Goal: Task Accomplishment & Management: Manage account settings

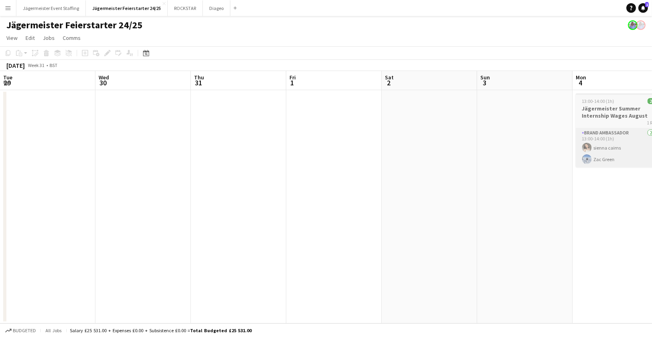
scroll to position [0, 228]
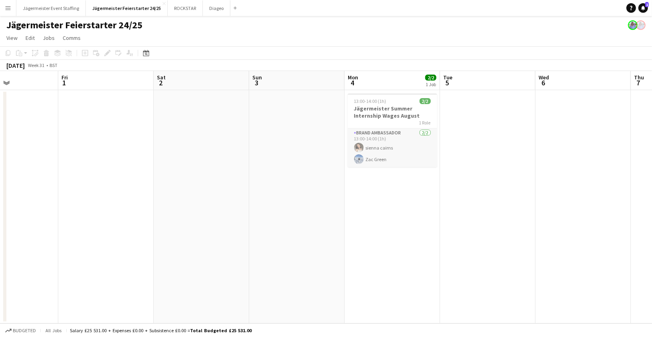
click at [387, 154] on app-card-role "Brand Ambassador [DATE] 13:00-14:00 (1h) sienna cairns Zac Green" at bounding box center [392, 147] width 89 height 39
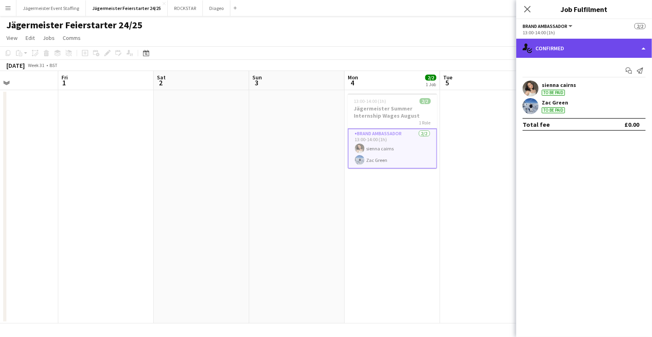
click at [642, 52] on div "single-neutral-actions-check-2 Confirmed" at bounding box center [584, 48] width 136 height 19
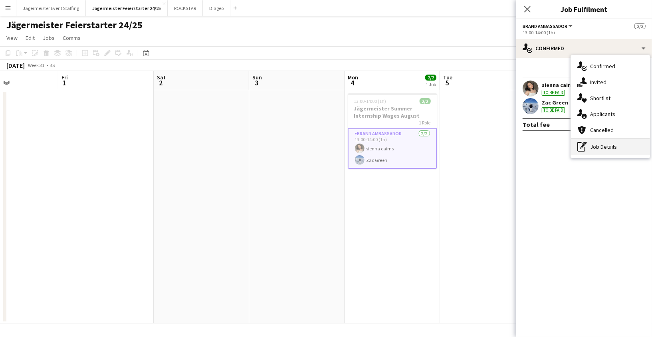
click at [596, 149] on div "pen-write Job Details" at bounding box center [610, 147] width 79 height 16
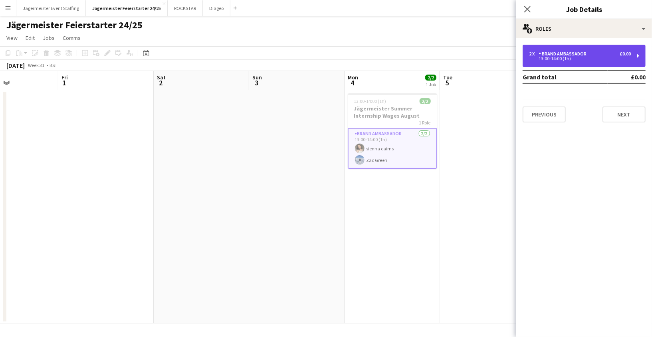
click at [614, 48] on div "2 x Brand Ambassador £0.00 13:00-14:00 (1h)" at bounding box center [583, 56] width 123 height 22
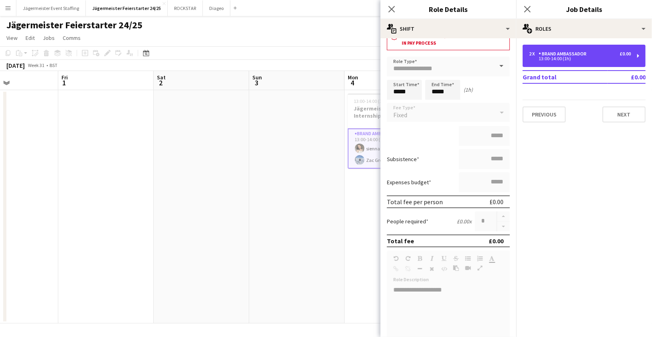
scroll to position [31, 0]
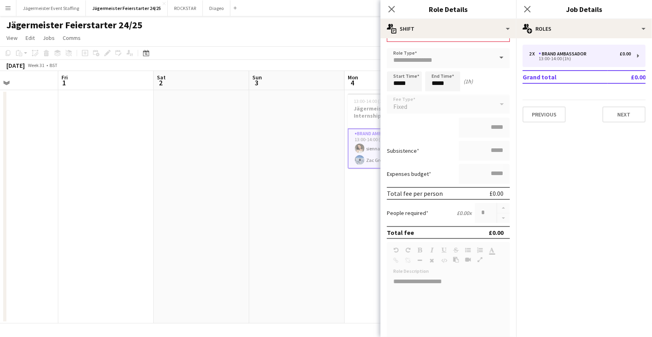
click at [314, 238] on app-date-cell at bounding box center [296, 206] width 95 height 233
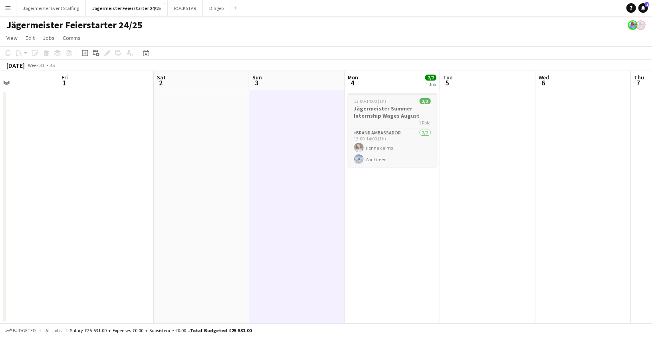
click at [381, 116] on h3 "Jägermeister Summer Internship Wages August" at bounding box center [392, 112] width 89 height 14
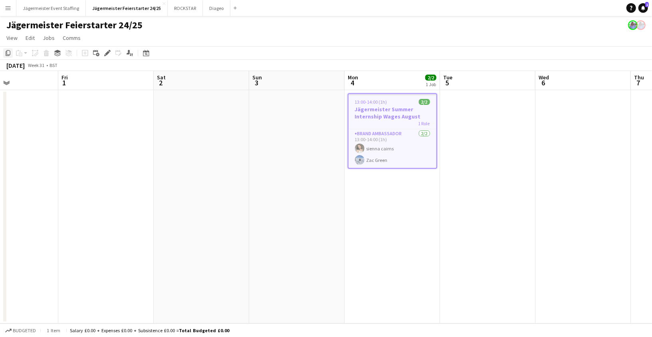
click at [6, 51] on icon at bounding box center [8, 53] width 5 height 6
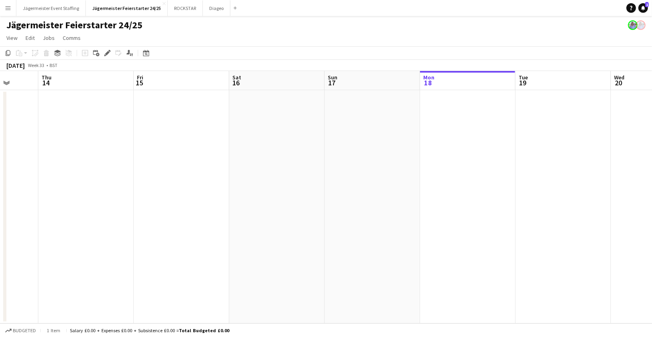
scroll to position [0, 256]
click at [457, 141] on app-date-cell at bounding box center [459, 206] width 95 height 233
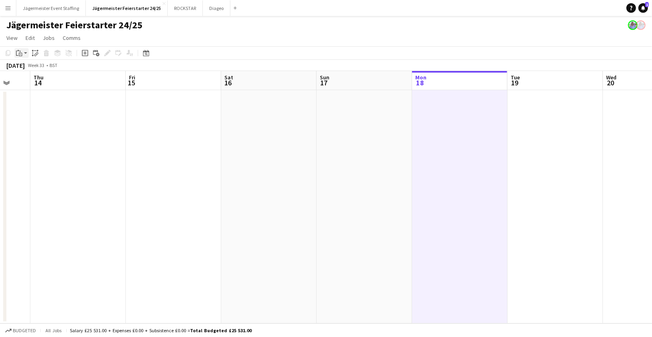
click at [25, 52] on app-action-btn "Paste" at bounding box center [21, 53] width 14 height 10
click at [36, 84] on link "Paste with crew Command Shift V" at bounding box center [52, 81] width 63 height 7
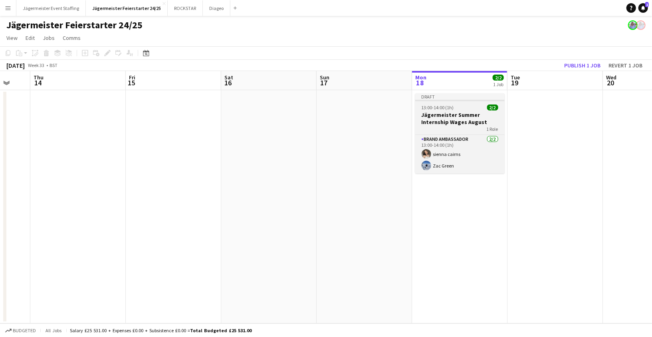
click at [456, 115] on h3 "Jägermeister Summer Internship Wages August" at bounding box center [459, 118] width 89 height 14
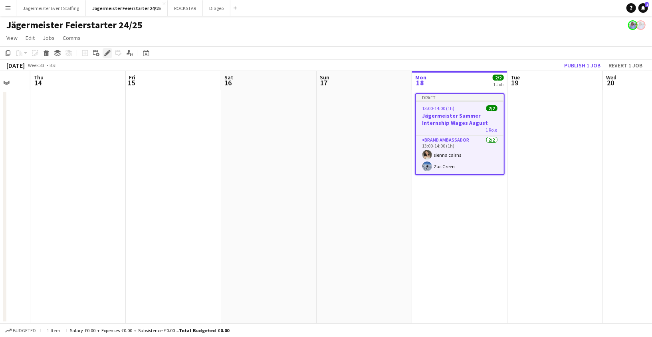
click at [107, 54] on icon at bounding box center [107, 53] width 4 height 4
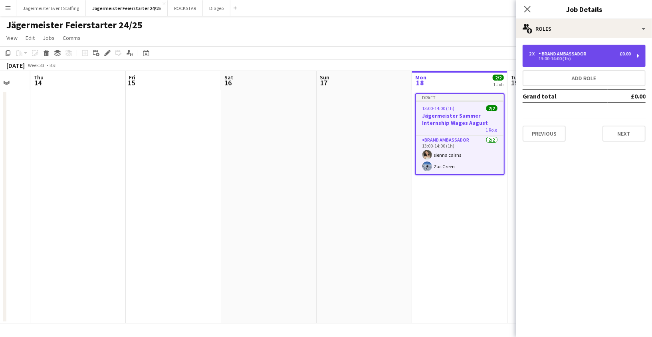
click at [621, 59] on div "13:00-14:00 (1h)" at bounding box center [580, 59] width 102 height 4
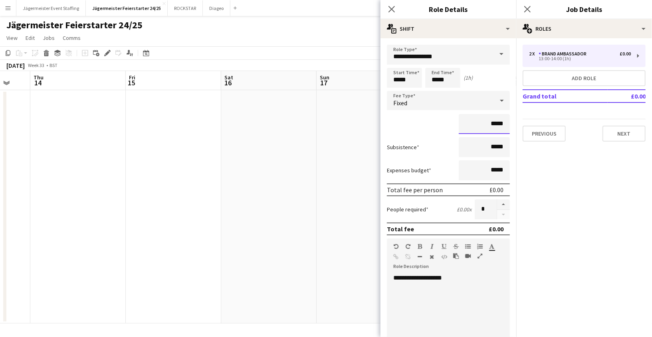
drag, startPoint x: 502, startPoint y: 122, endPoint x: 449, endPoint y: 118, distance: 53.3
click at [449, 118] on div "*****" at bounding box center [448, 124] width 123 height 20
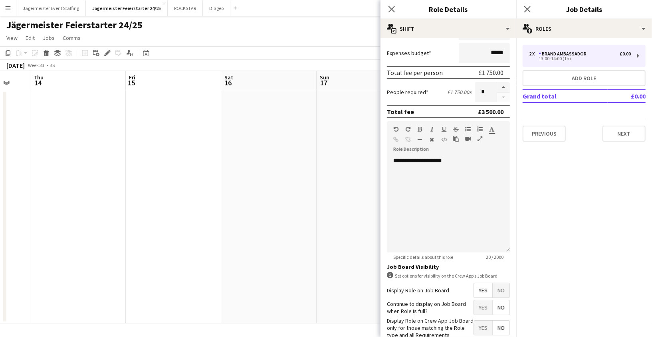
scroll to position [162, 0]
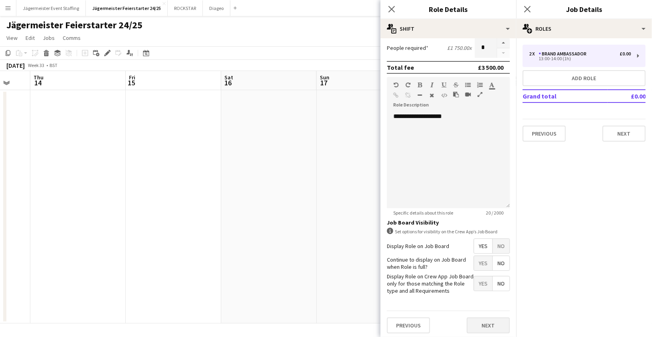
type input "******"
click at [480, 324] on button "Next" at bounding box center [487, 326] width 43 height 16
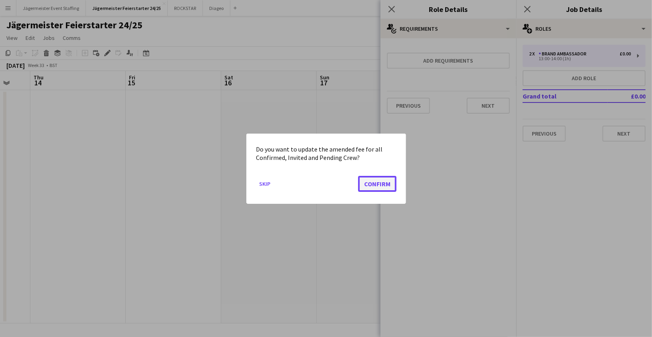
click at [381, 183] on button "Confirm" at bounding box center [377, 184] width 38 height 16
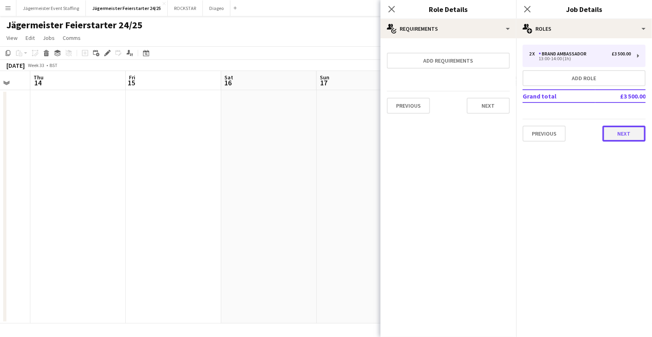
click at [632, 132] on button "Next" at bounding box center [623, 134] width 43 height 16
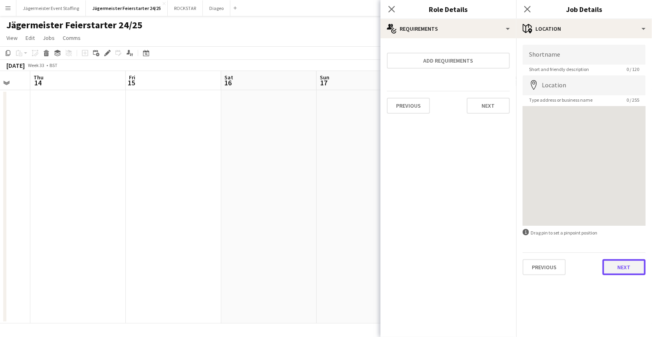
click at [610, 259] on button "Next" at bounding box center [623, 267] width 43 height 16
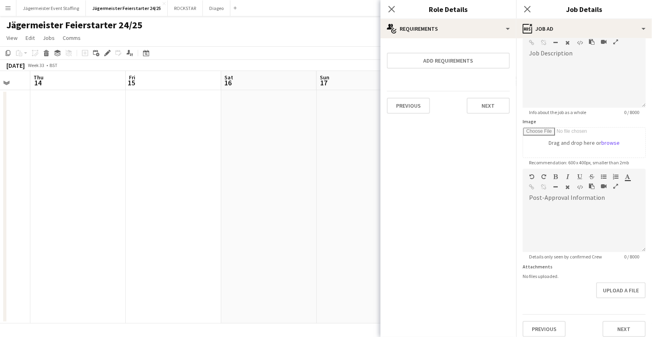
scroll to position [56, 0]
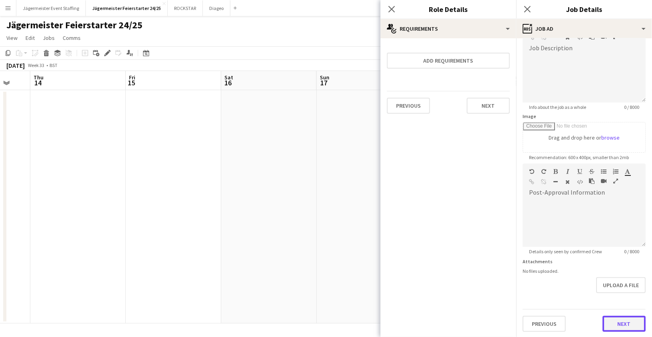
click at [619, 324] on button "Next" at bounding box center [623, 324] width 43 height 16
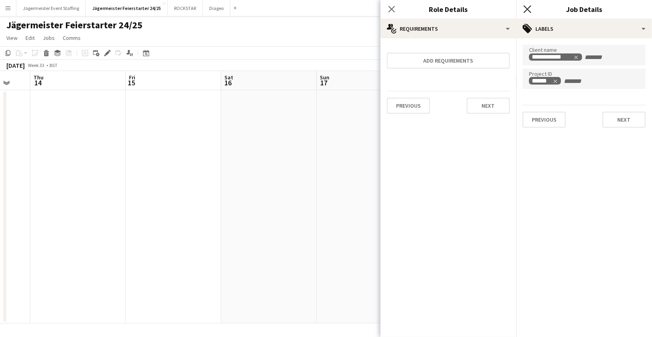
click at [528, 10] on icon "Close pop-in" at bounding box center [527, 9] width 8 height 8
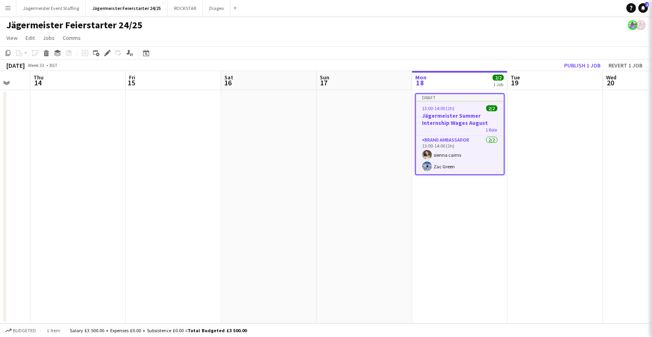
click at [341, 179] on app-date-cell at bounding box center [363, 206] width 95 height 233
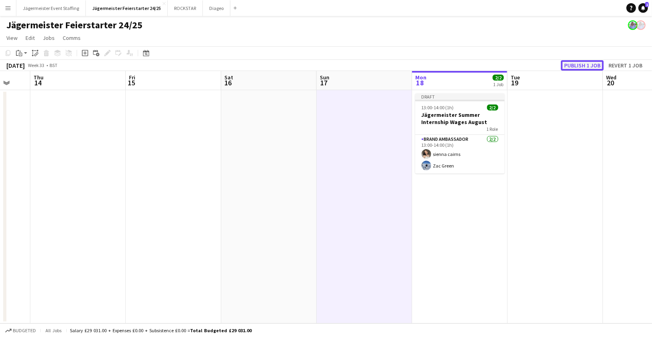
click at [569, 66] on button "Publish 1 job" at bounding box center [582, 65] width 43 height 10
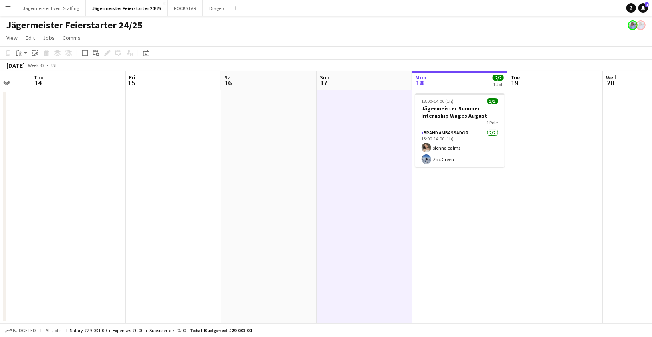
click at [531, 155] on app-date-cell at bounding box center [554, 206] width 95 height 233
